Goal: Navigation & Orientation: Find specific page/section

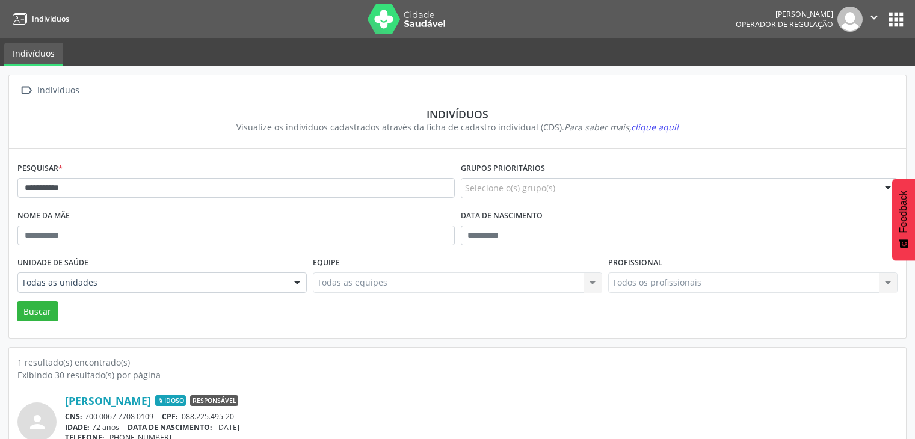
scroll to position [51, 0]
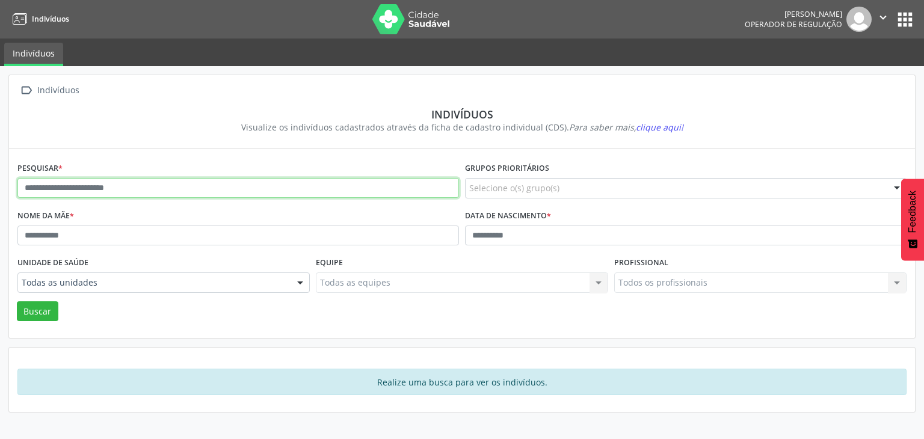
click at [298, 191] on input "text" at bounding box center [237, 188] width 441 height 20
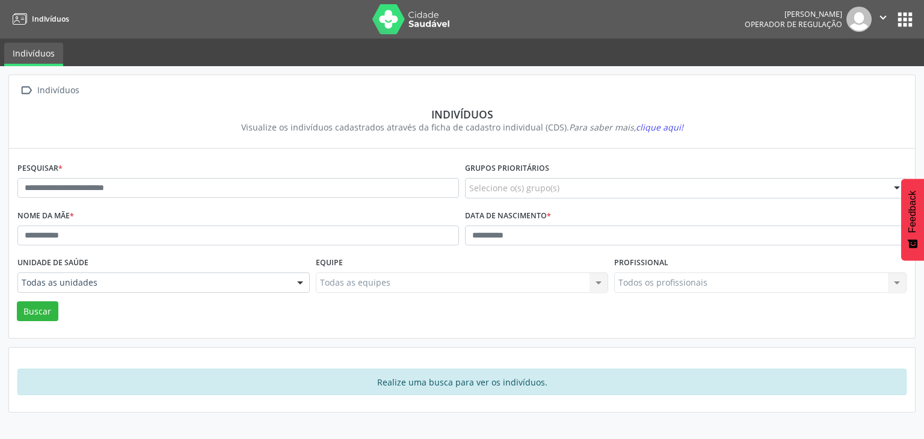
click at [901, 10] on button "apps" at bounding box center [904, 19] width 21 height 21
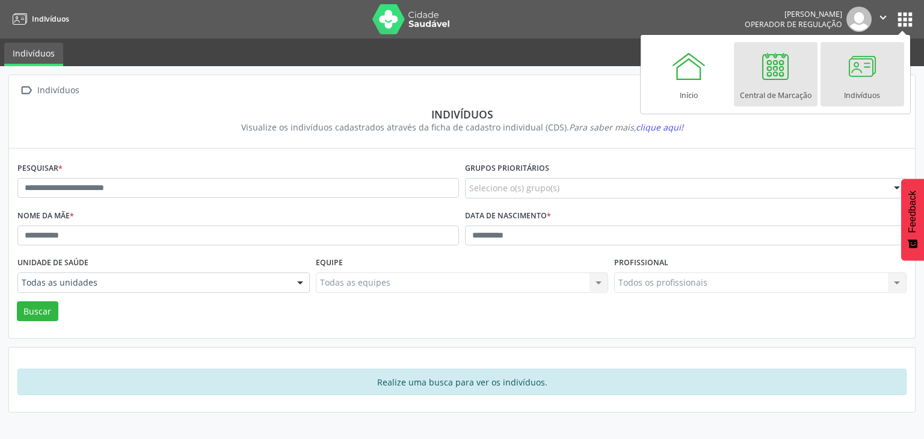
click at [811, 100] on link "Central de Marcação" at bounding box center [776, 74] width 84 height 64
